Goal: Task Accomplishment & Management: Use online tool/utility

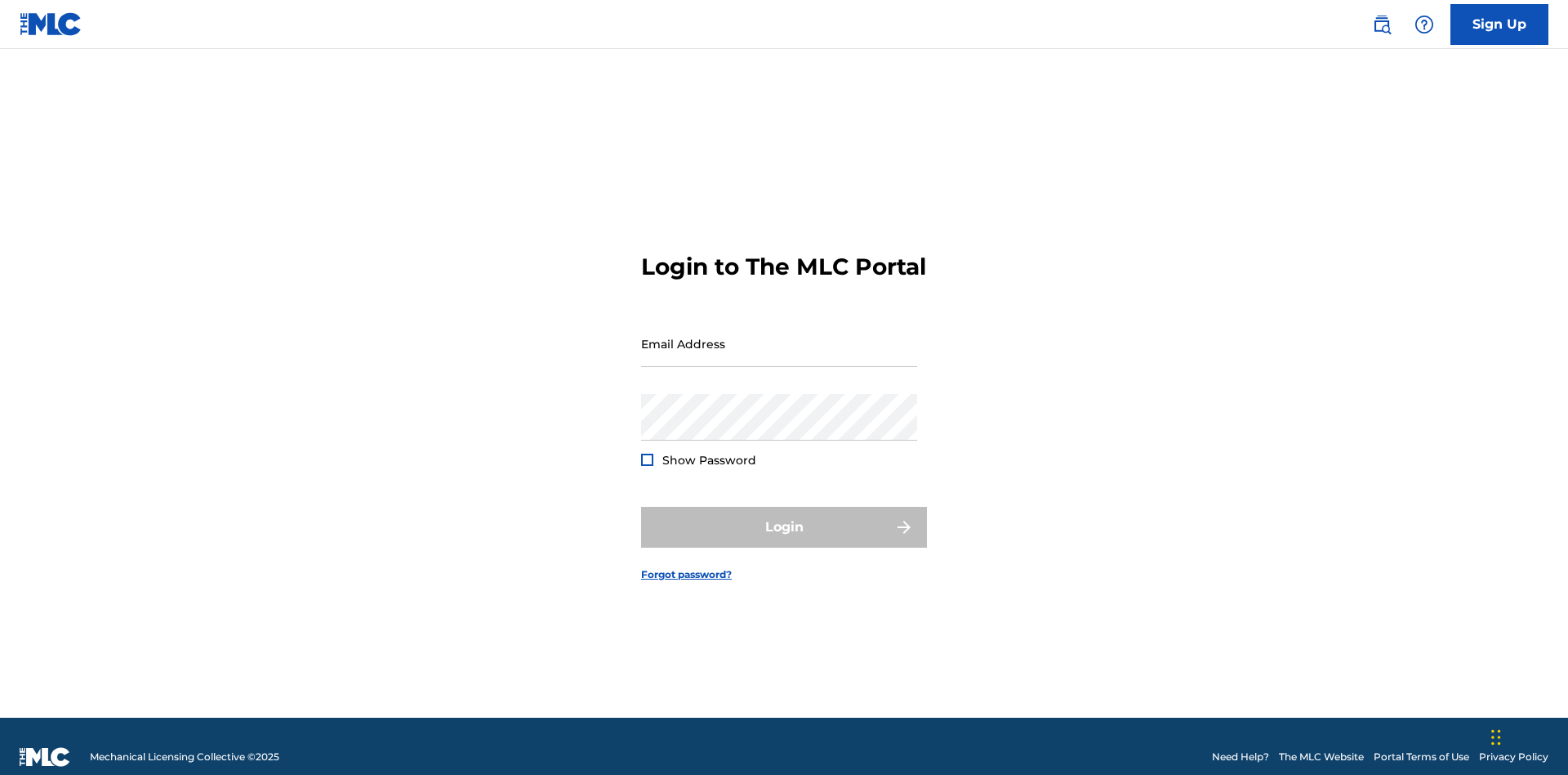
scroll to position [21, 0]
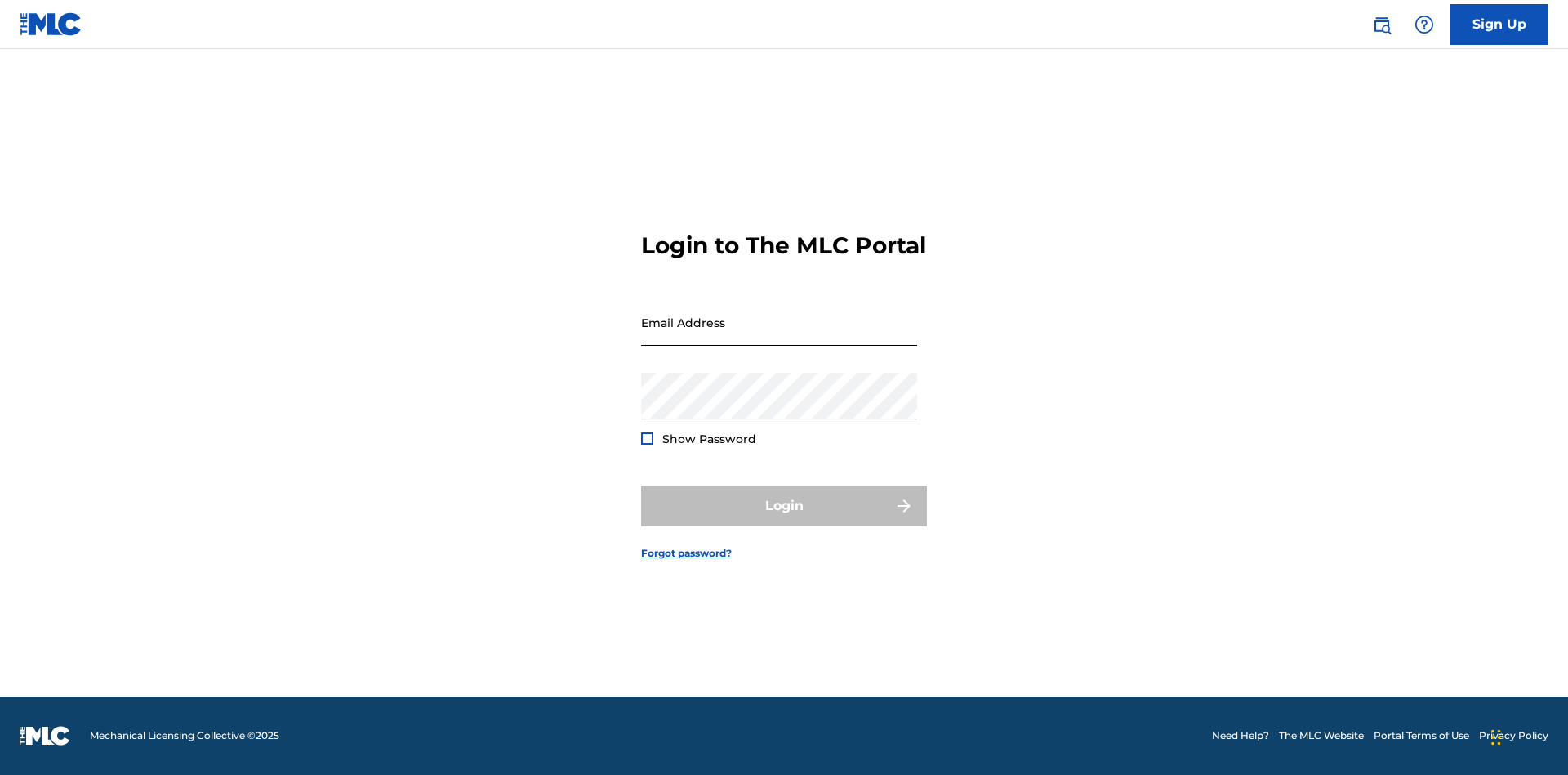
click at [779, 336] on input "Email Address" at bounding box center [779, 322] width 276 height 47
type input "[EMAIL_ADDRESS][DOMAIN_NAME]"
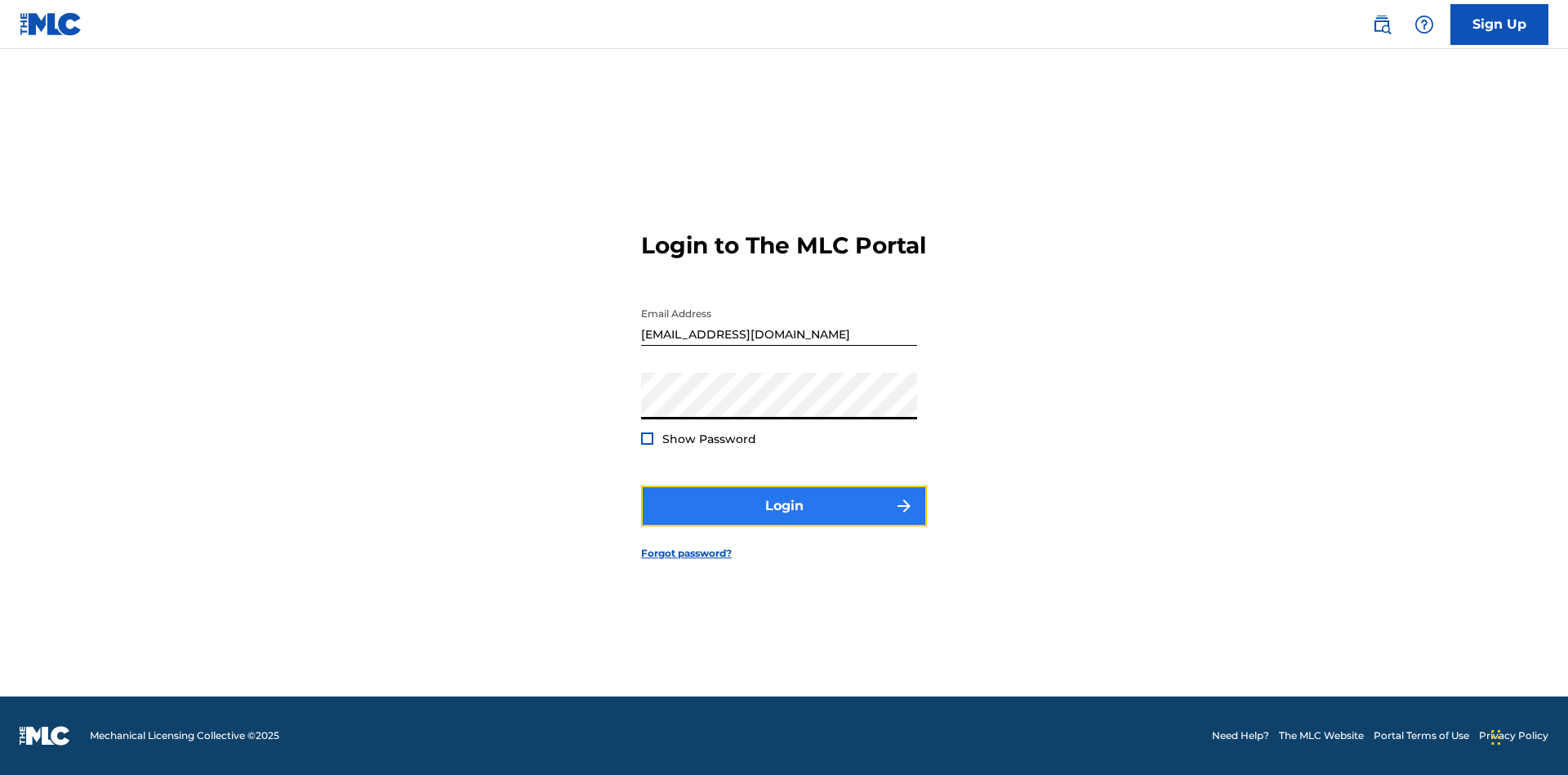
click at [784, 520] on button "Login" at bounding box center [784, 506] width 286 height 41
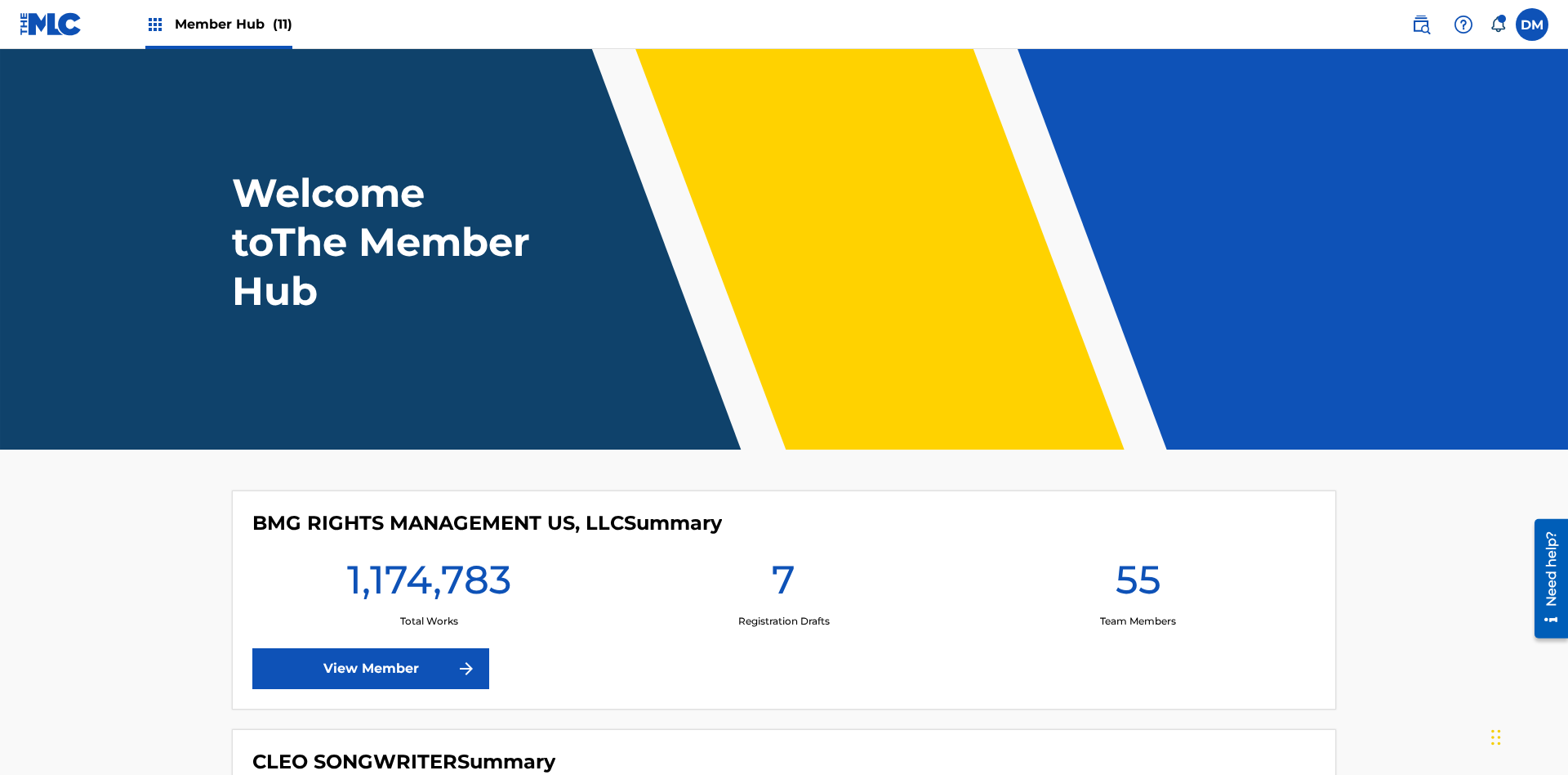
click at [232, 23] on span "Member Hub (11)" at bounding box center [233, 24] width 118 height 19
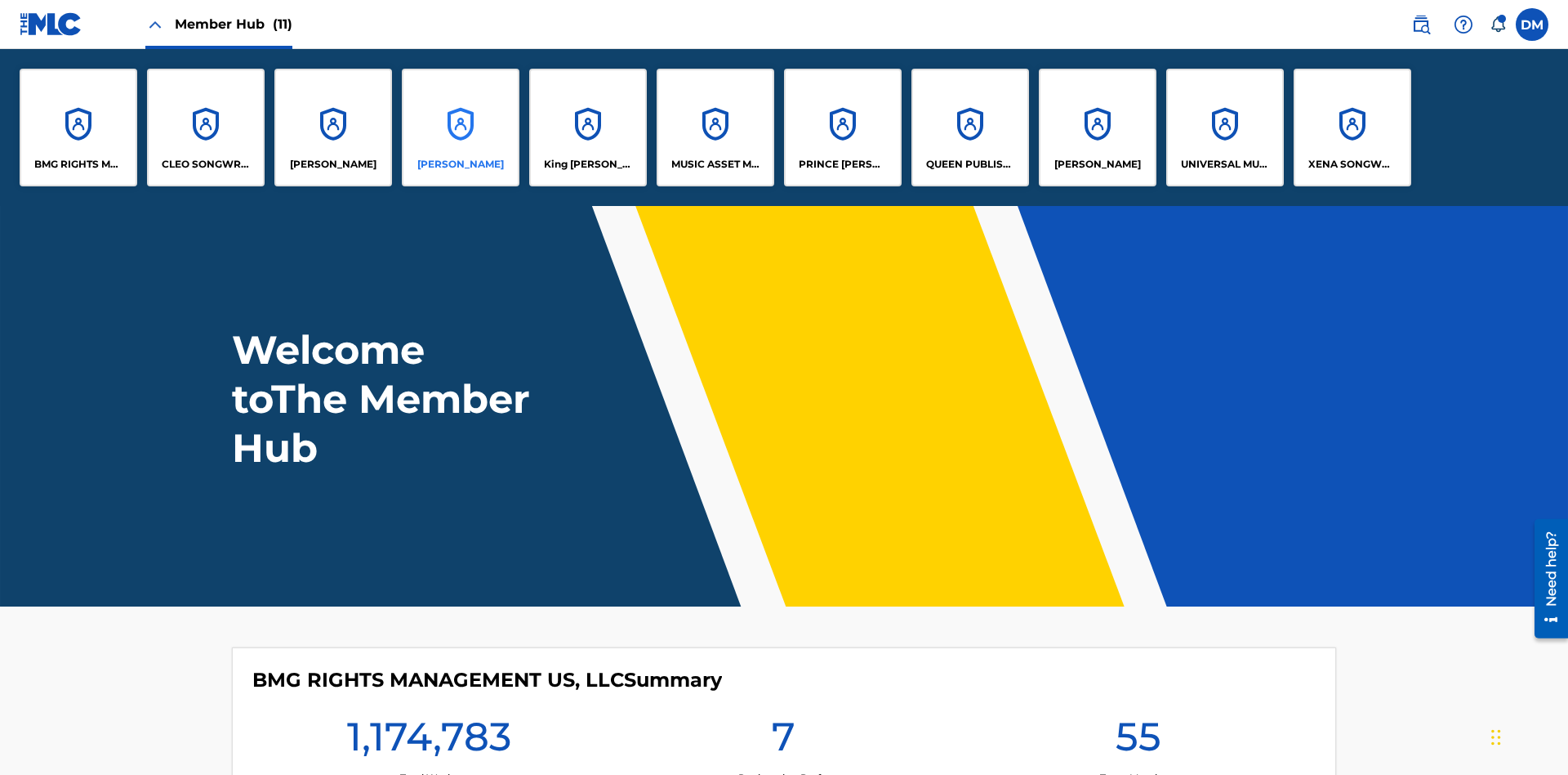
click at [461, 164] on p "[PERSON_NAME]" at bounding box center [460, 164] width 87 height 15
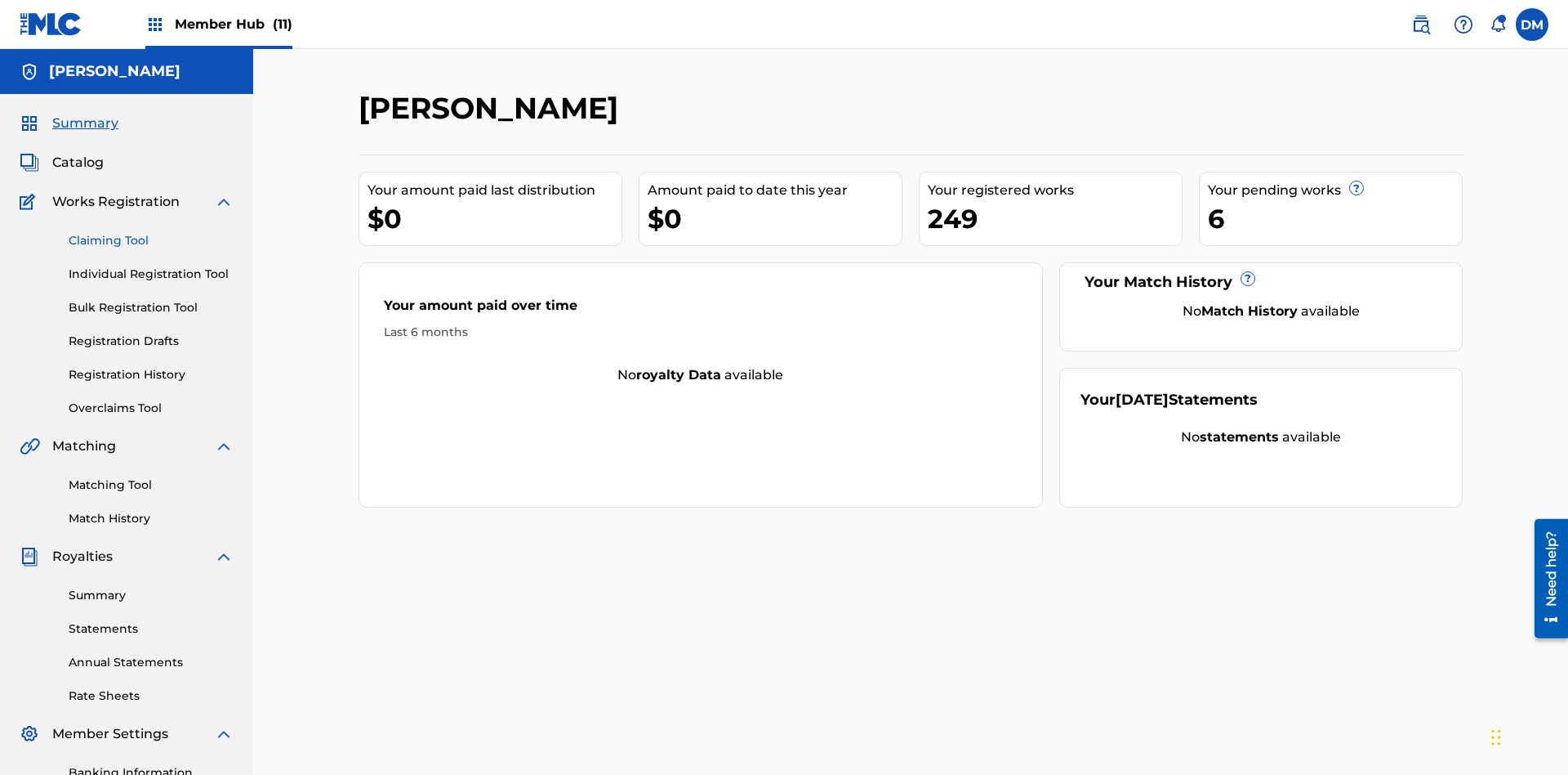
click at [151, 232] on link "Claiming Tool" at bounding box center [151, 241] width 165 height 17
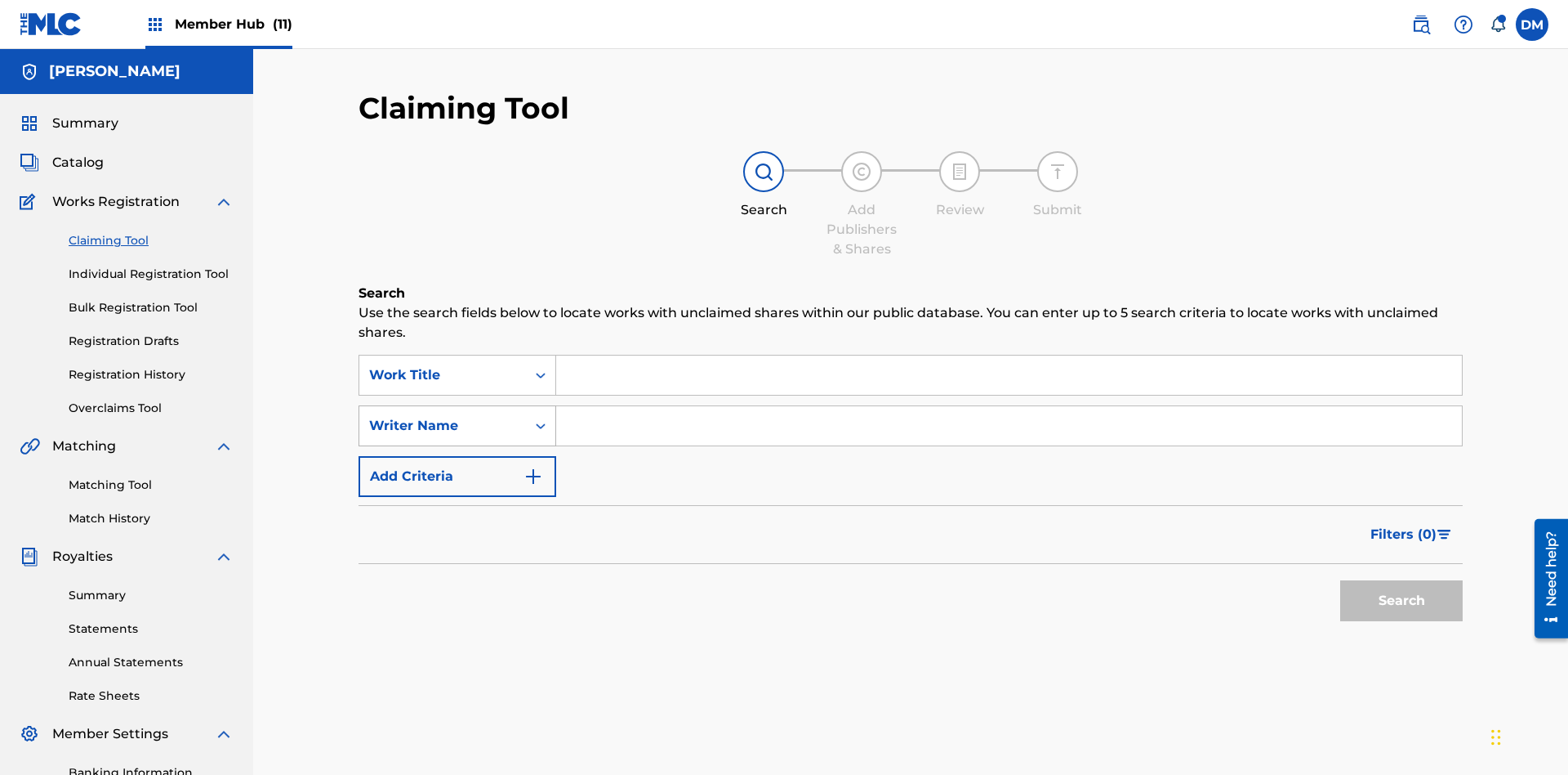
click at [442, 416] on div "Writer Name" at bounding box center [443, 426] width 147 height 20
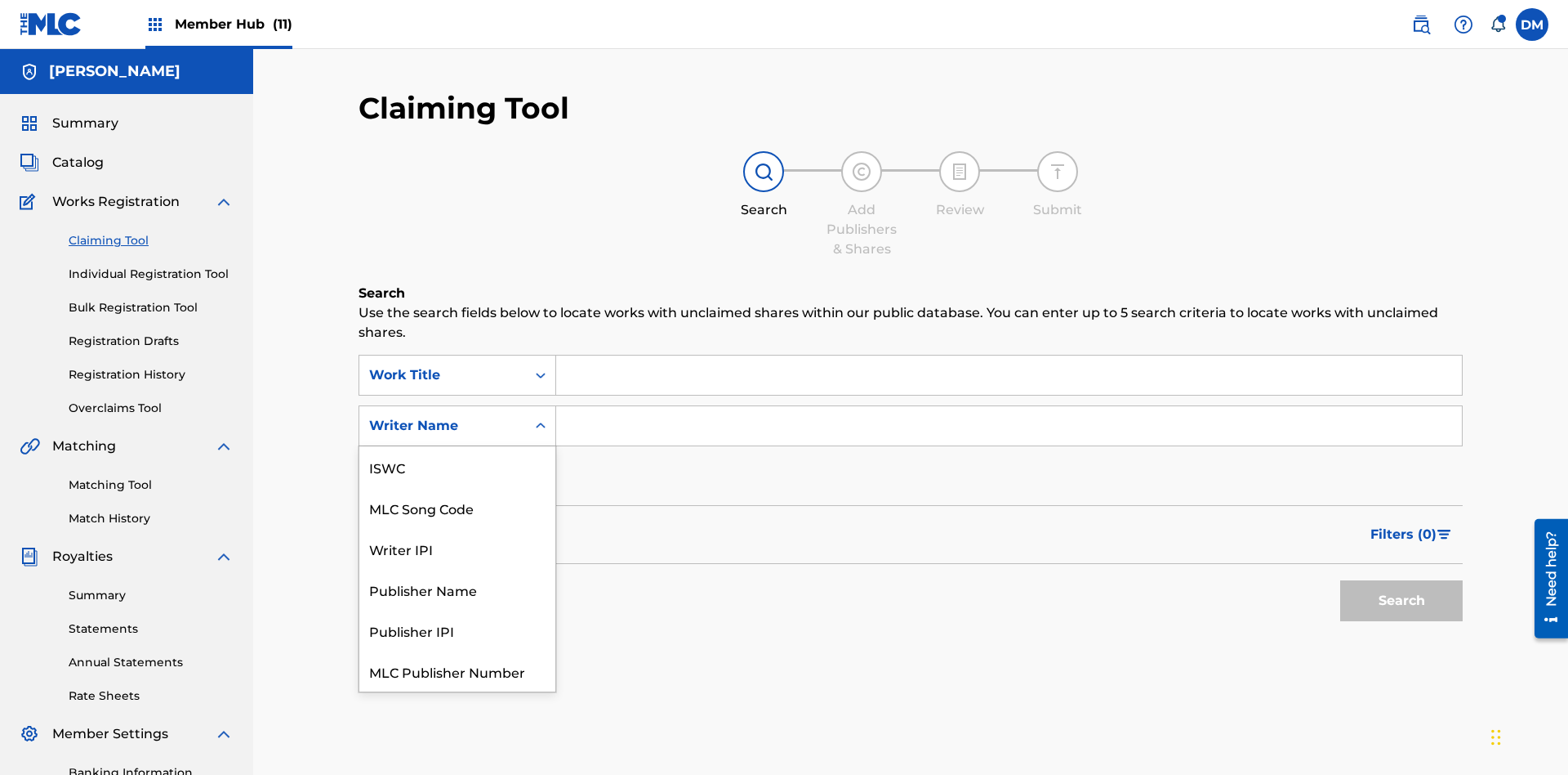
click at [457, 487] on div "MLC Song Code" at bounding box center [457, 508] width 196 height 41
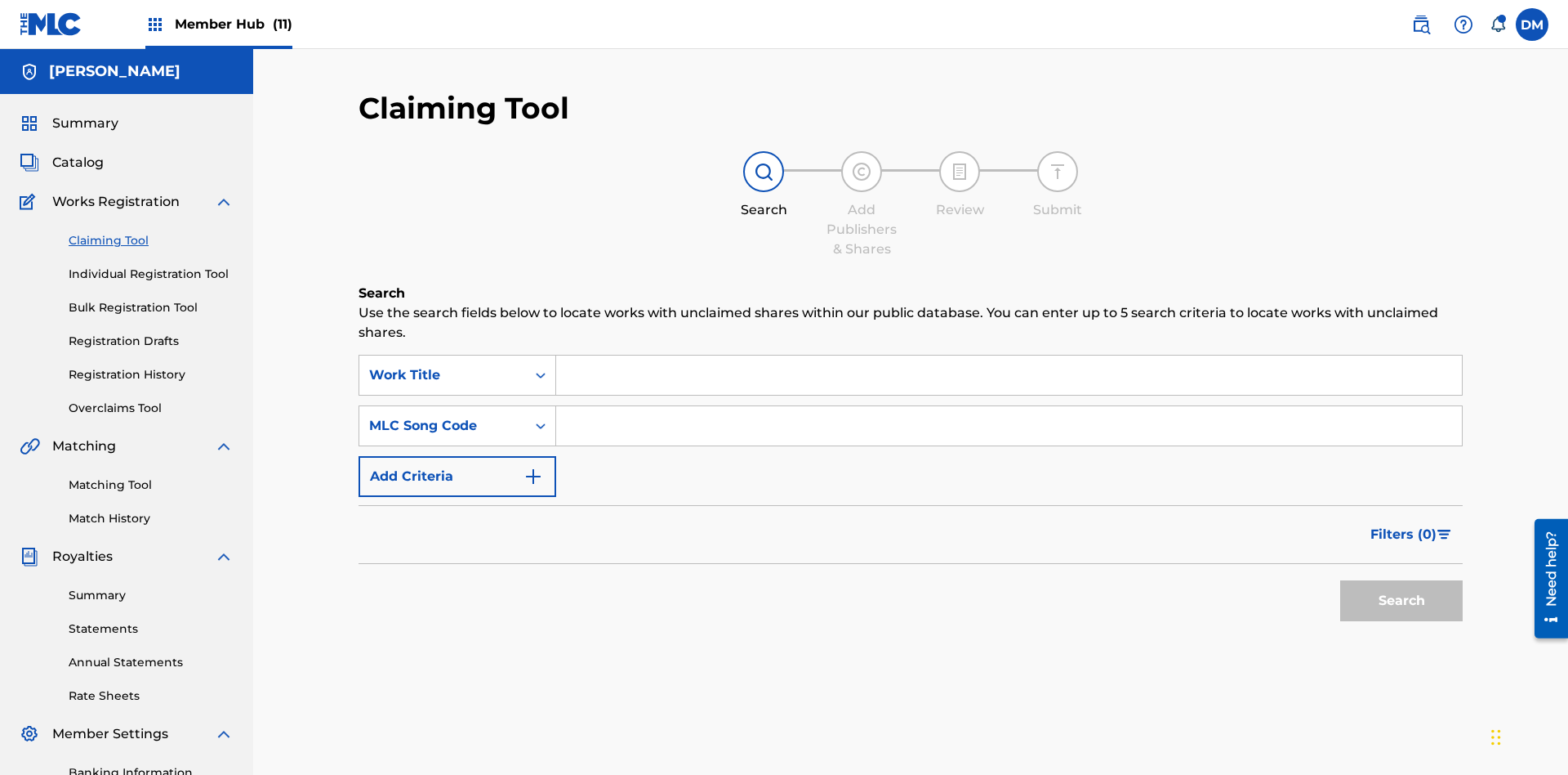
click at [1009, 356] on input "Search Form" at bounding box center [1009, 375] width 906 height 39
type input "RELINQUISHMENT WORK TO BE EXHAUSTED CREATED ON [DATE]"
